Goal: Information Seeking & Learning: Learn about a topic

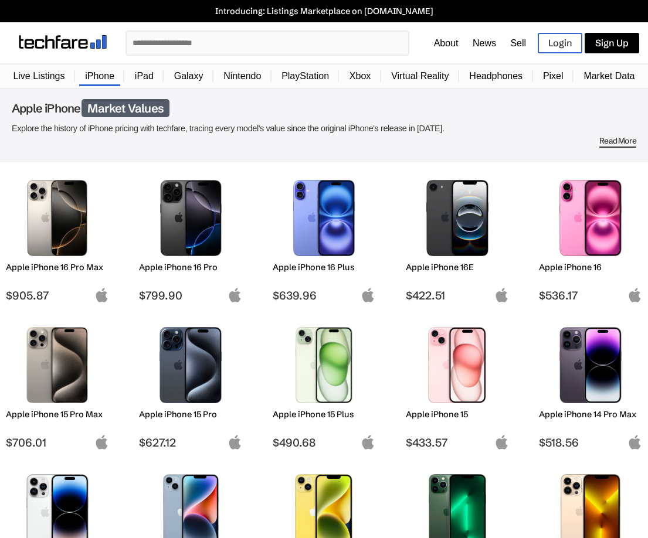
click at [606, 80] on link "Market Data" at bounding box center [609, 76] width 63 height 22
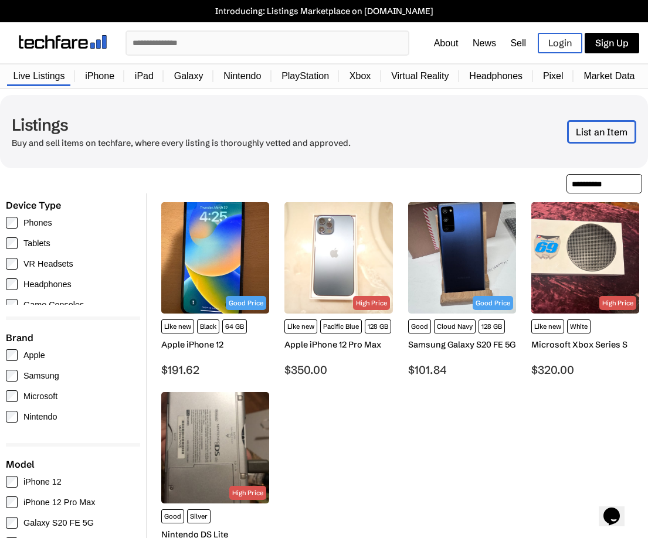
click at [600, 74] on link "Market Data" at bounding box center [609, 76] width 63 height 22
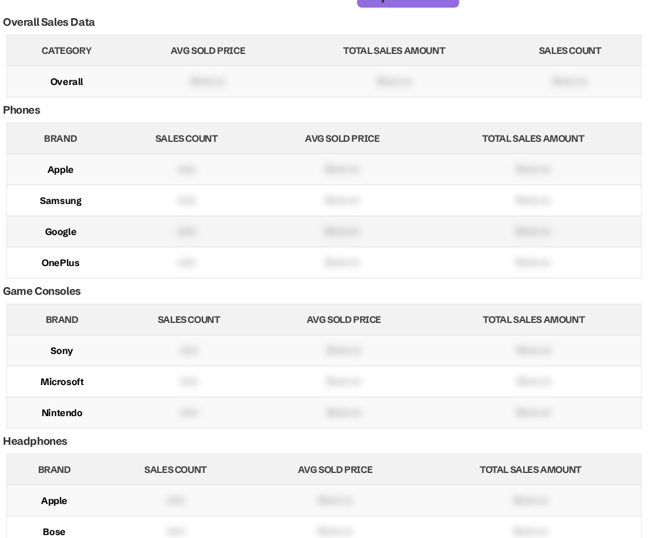
click at [179, 222] on td "xxxx" at bounding box center [186, 231] width 145 height 31
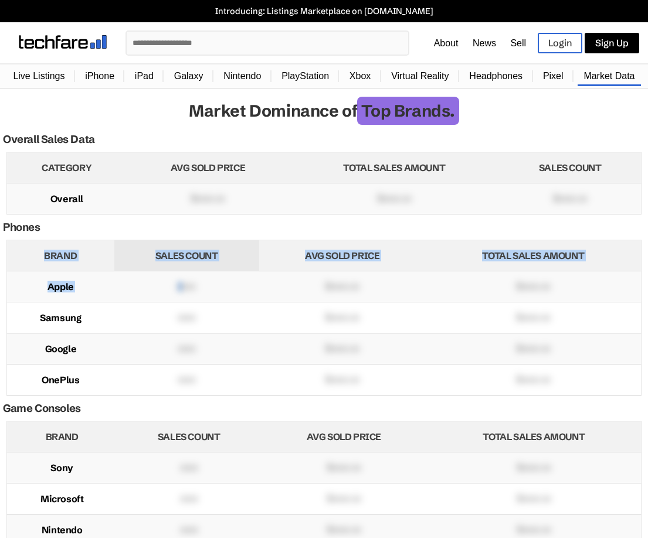
drag, startPoint x: 228, startPoint y: 216, endPoint x: 177, endPoint y: 267, distance: 72.1
click at [178, 272] on main "Market Dominance of Top Brands. Overall Sales Data Category Avg Sold Price Tota…" at bounding box center [324, 509] width 648 height 817
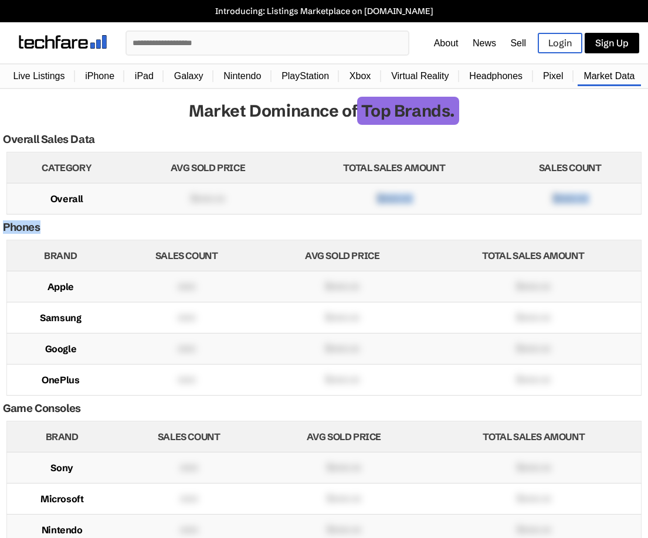
drag, startPoint x: 208, startPoint y: 208, endPoint x: 159, endPoint y: 216, distance: 49.4
click at [159, 216] on main "Market Dominance of Top Brands. Overall Sales Data Category Avg Sold Price Tota…" at bounding box center [324, 509] width 648 height 817
click at [106, 111] on h1 "Market Dominance of Top Brands." at bounding box center [324, 111] width 625 height 20
click at [96, 79] on link "iPhone" at bounding box center [99, 76] width 41 height 22
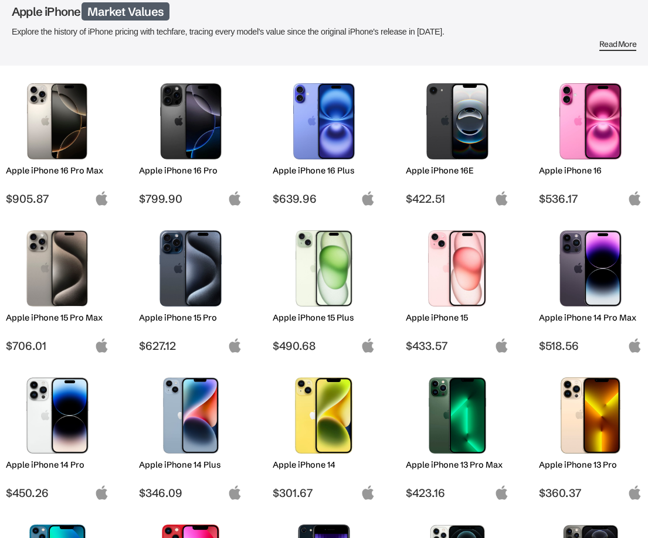
scroll to position [117, 0]
